Goal: Information Seeking & Learning: Learn about a topic

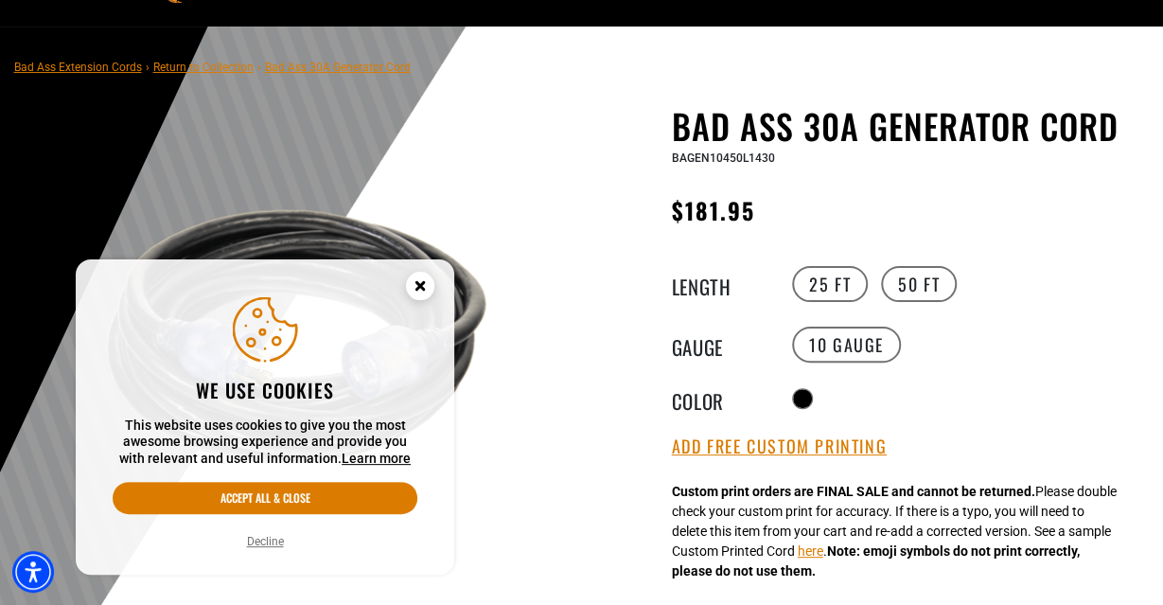
scroll to position [98, 0]
click at [416, 281] on circle "Close this option" at bounding box center [420, 286] width 28 height 28
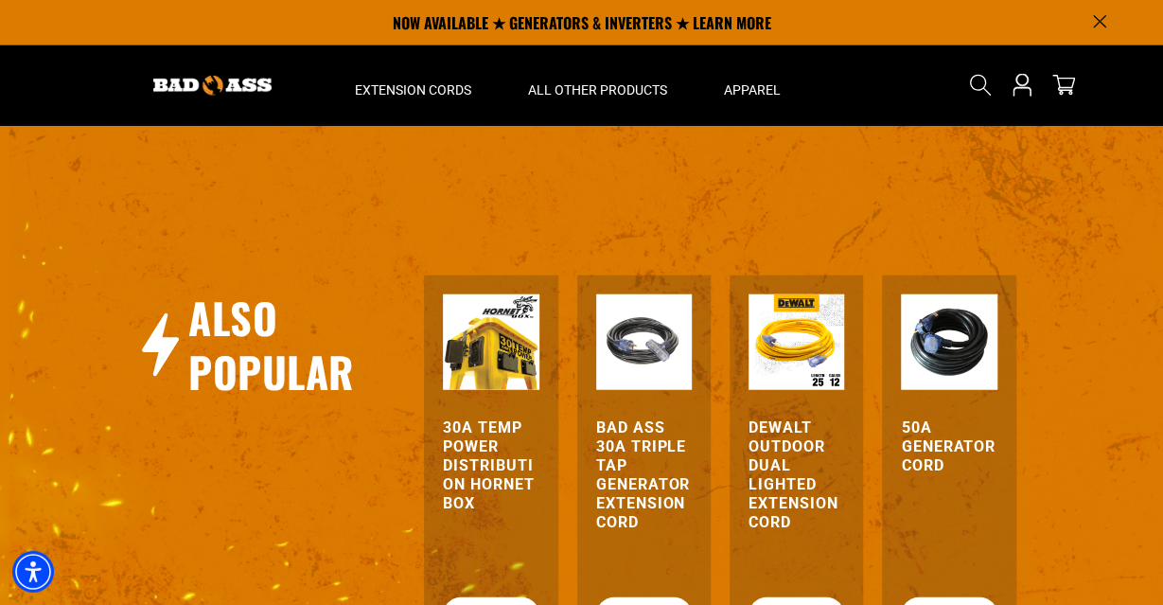
scroll to position [2219, 0]
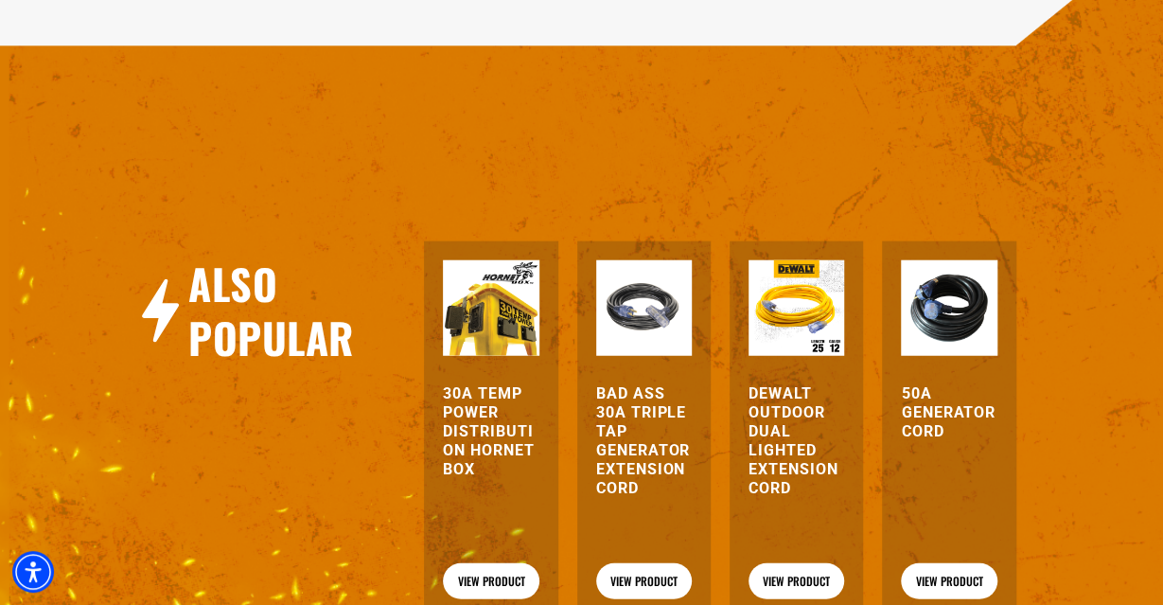
click at [514, 353] on img at bounding box center [491, 308] width 96 height 96
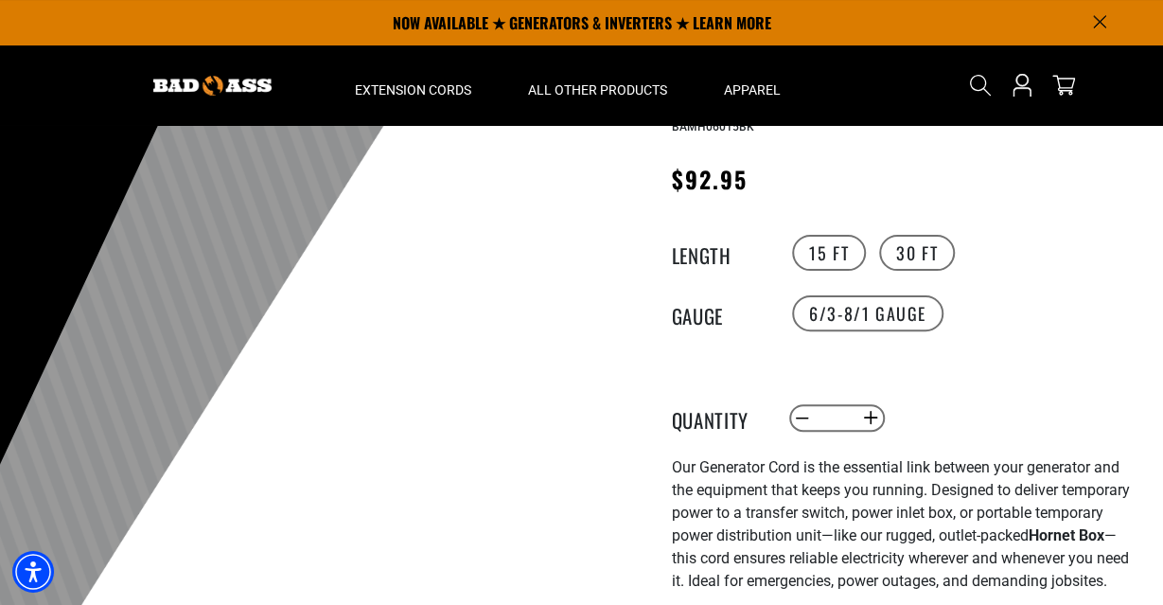
scroll to position [98, 0]
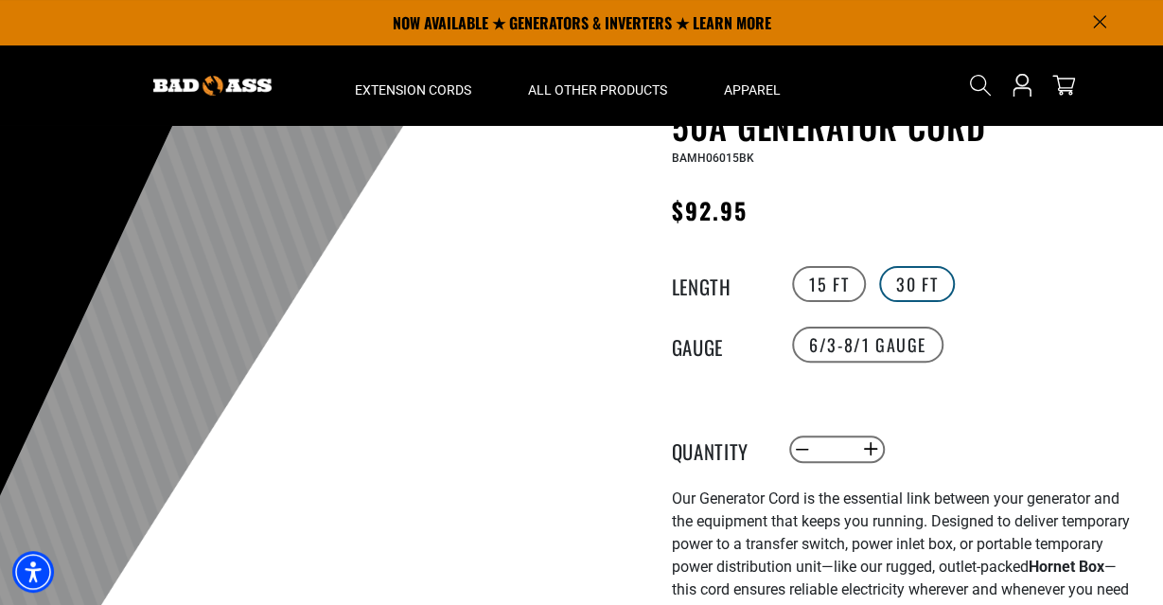
click at [934, 270] on label "30 FT" at bounding box center [917, 284] width 76 height 36
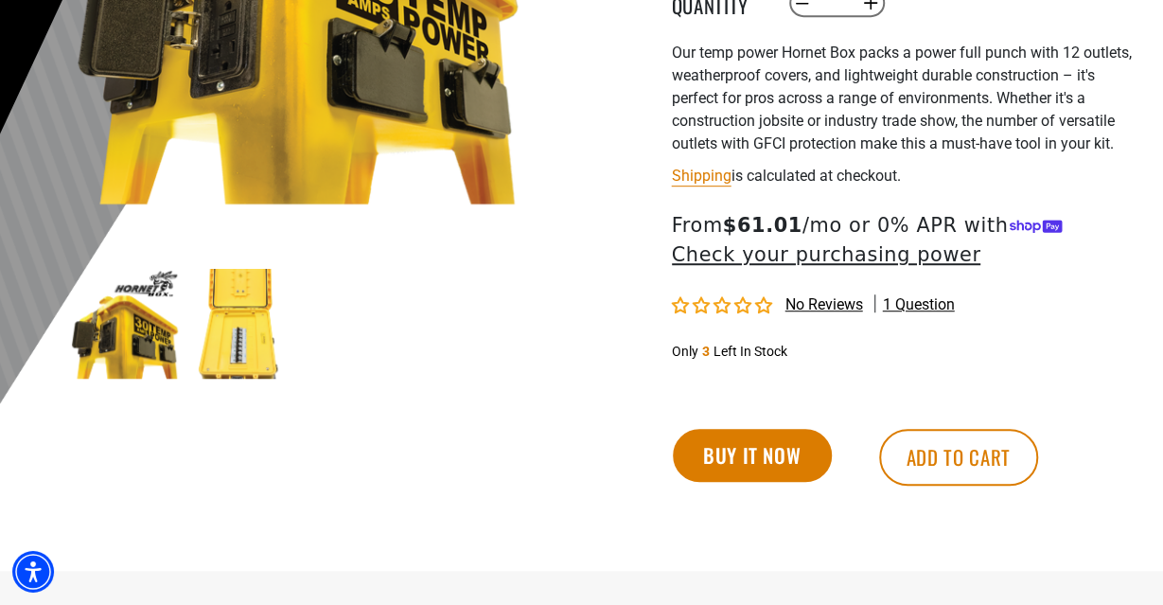
scroll to position [492, 0]
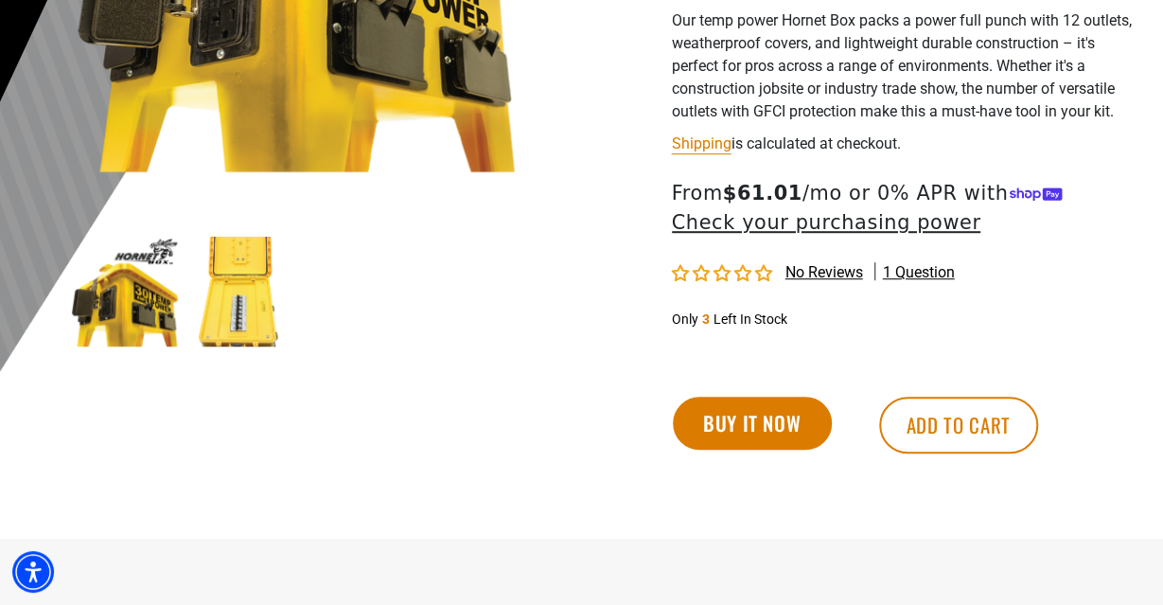
click at [246, 322] on img at bounding box center [240, 292] width 110 height 110
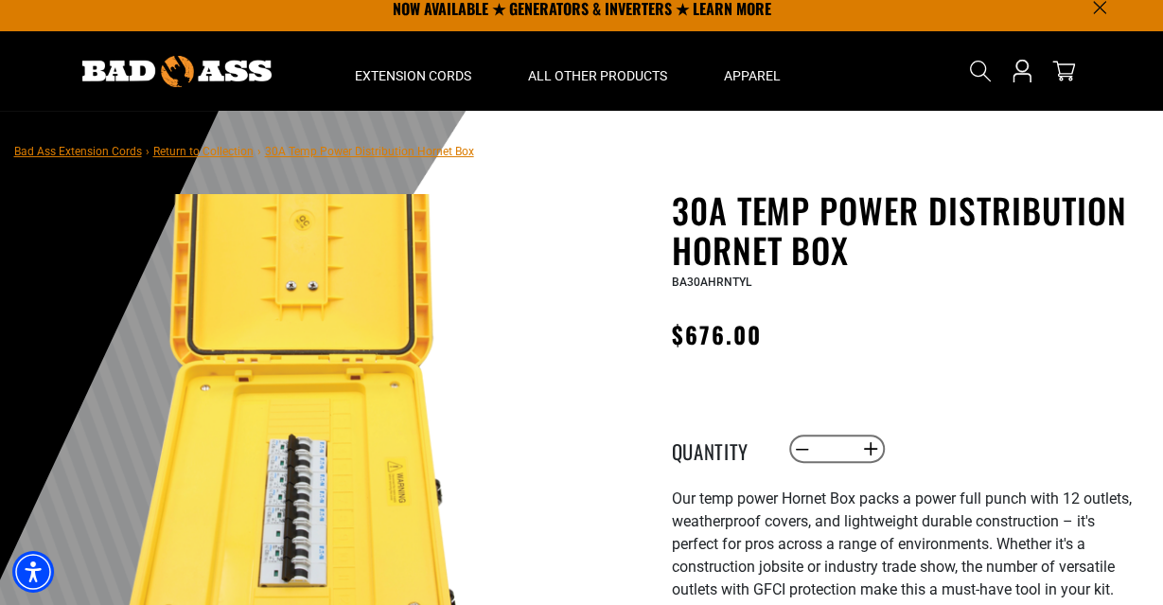
scroll to position [0, 0]
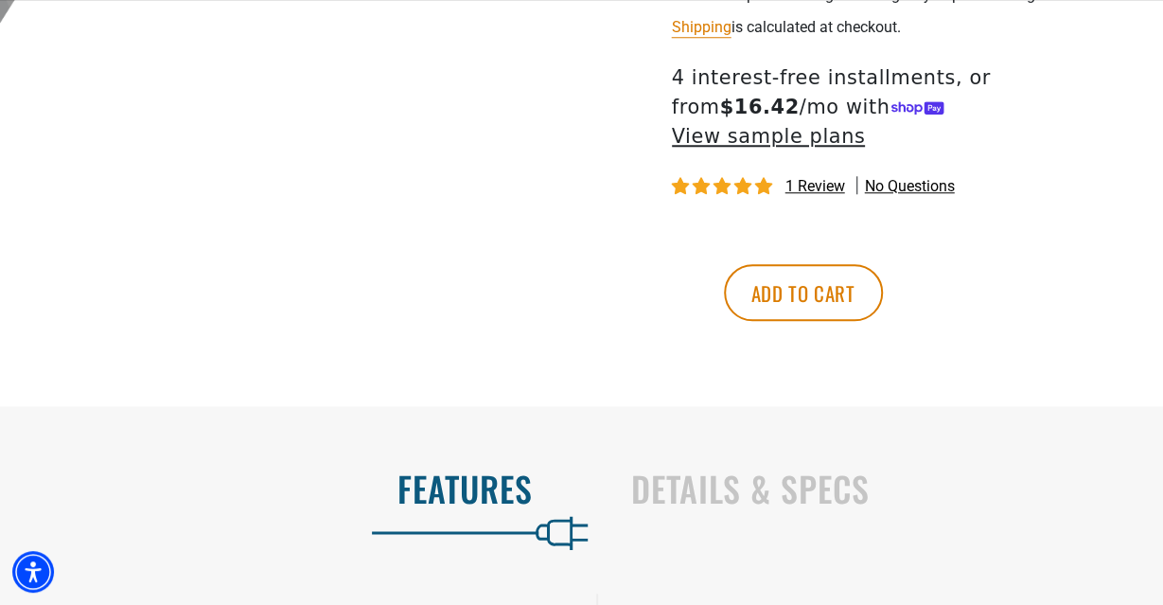
scroll to position [1234, 0]
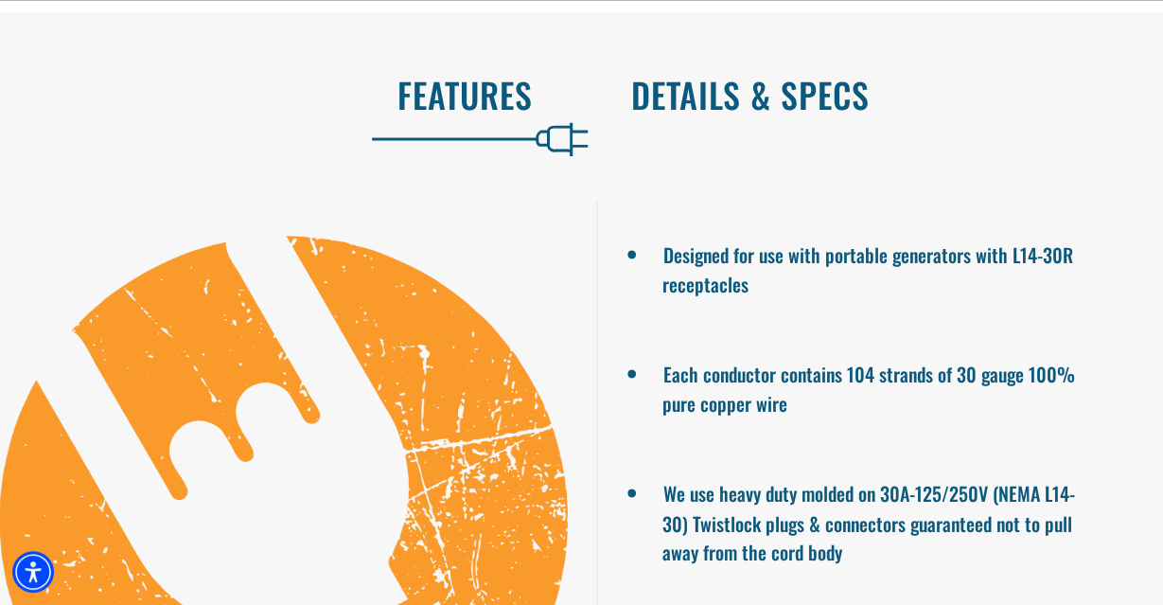
click at [770, 101] on h2 "Details & Specs" at bounding box center [877, 95] width 493 height 40
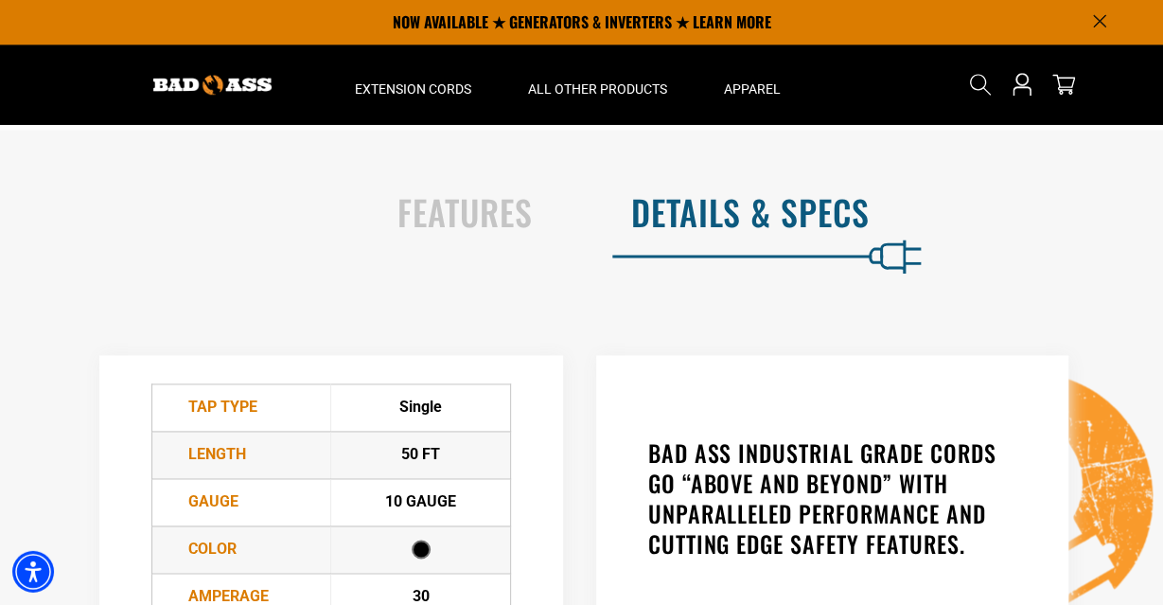
scroll to position [1037, 0]
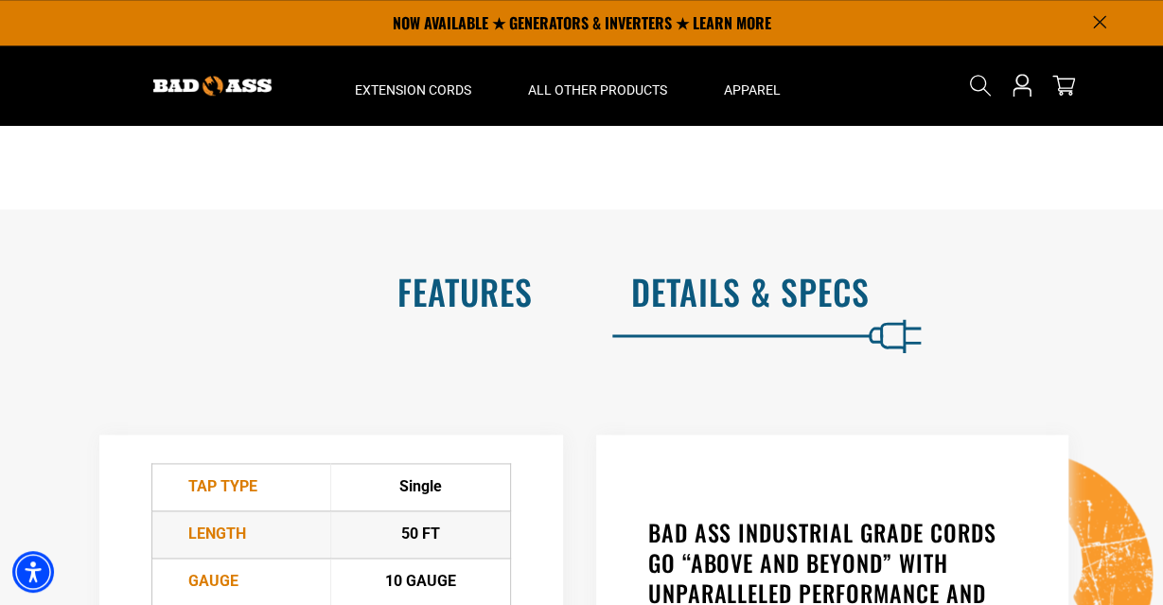
click at [448, 311] on h2 "Features" at bounding box center [286, 292] width 493 height 40
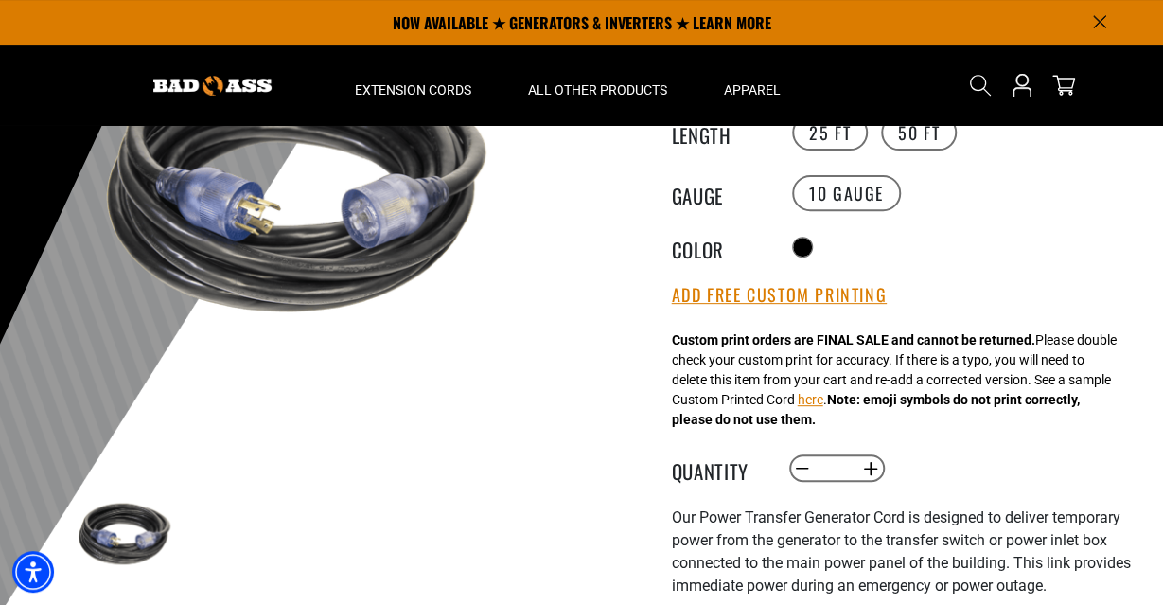
scroll to position [0, 0]
